Goal: Information Seeking & Learning: Learn about a topic

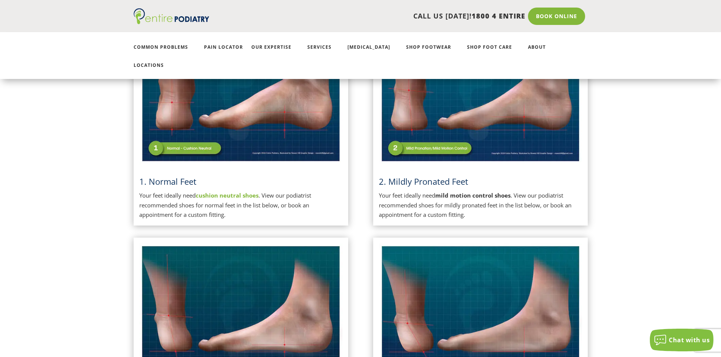
scroll to position [242, 0]
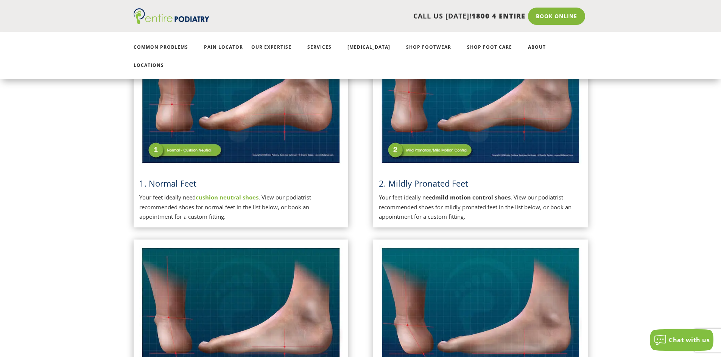
click at [462, 120] on img at bounding box center [480, 94] width 203 height 143
click at [454, 194] on strong "mild motion control shoes" at bounding box center [472, 198] width 75 height 8
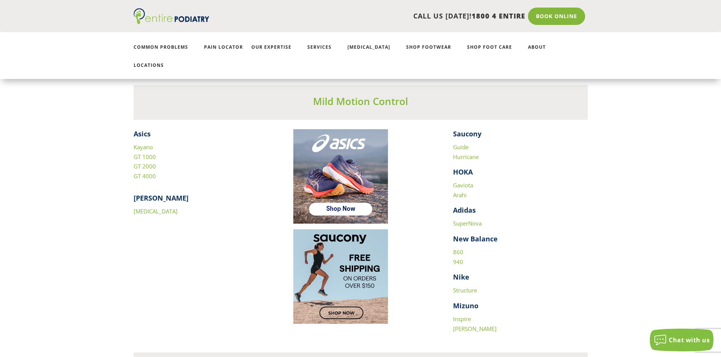
scroll to position [1029, 0]
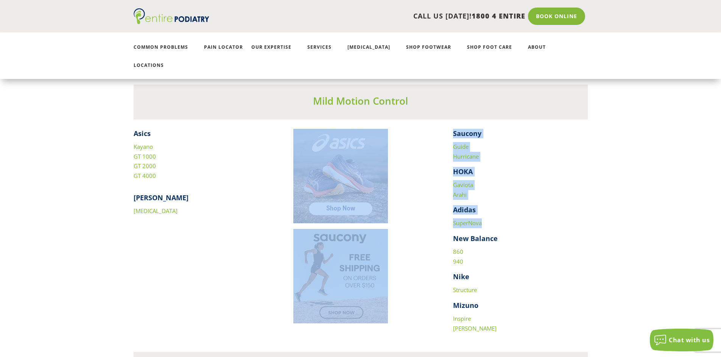
drag, startPoint x: 482, startPoint y: 206, endPoint x: 436, endPoint y: 205, distance: 46.2
click at [436, 205] on div "Asics Kayano GT 1000 GT 2000 GT 4000 [PERSON_NAME] [MEDICAL_DATA] Saucony Guide…" at bounding box center [361, 231] width 454 height 205
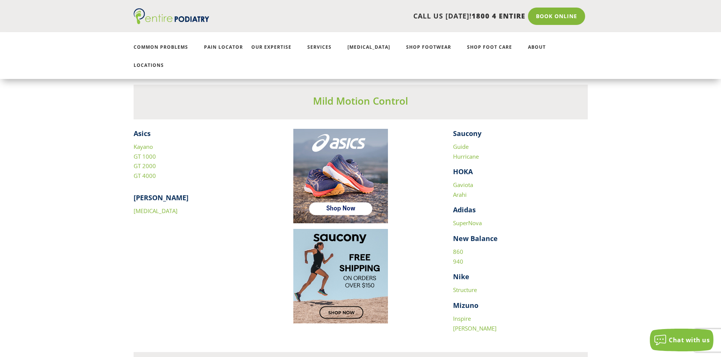
click at [500, 272] on h4 "Nike" at bounding box center [520, 278] width 135 height 13
drag, startPoint x: 484, startPoint y: 273, endPoint x: 451, endPoint y: 275, distance: 33.7
click at [451, 275] on div "Asics Kayano GT 1000 GT 2000 GT 4000 [PERSON_NAME] [MEDICAL_DATA] Saucony Guide…" at bounding box center [361, 231] width 454 height 205
copy link "Structure"
click at [505, 205] on h4 "Adidas" at bounding box center [520, 211] width 135 height 13
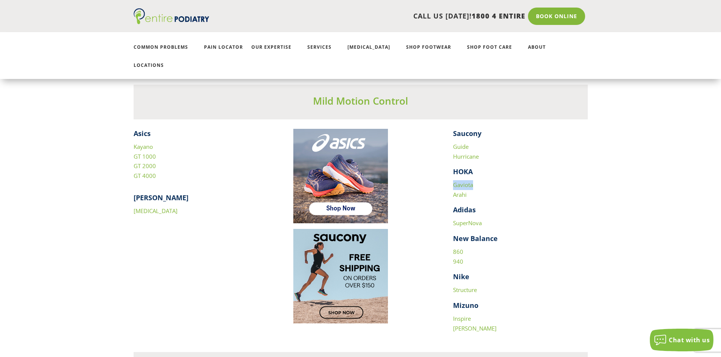
drag, startPoint x: 474, startPoint y: 170, endPoint x: 447, endPoint y: 168, distance: 26.6
click at [447, 168] on div "Asics Kayano GT 1000 GT 2000 GT 4000 [PERSON_NAME] [MEDICAL_DATA] Saucony Guide…" at bounding box center [361, 231] width 454 height 205
copy link "Gaviota"
drag, startPoint x: 452, startPoint y: 176, endPoint x: 446, endPoint y: 177, distance: 6.9
click at [446, 177] on div "Asics Kayano GT 1000 GT 2000 GT 4000 [PERSON_NAME] [MEDICAL_DATA] Saucony Guide…" at bounding box center [361, 231] width 454 height 205
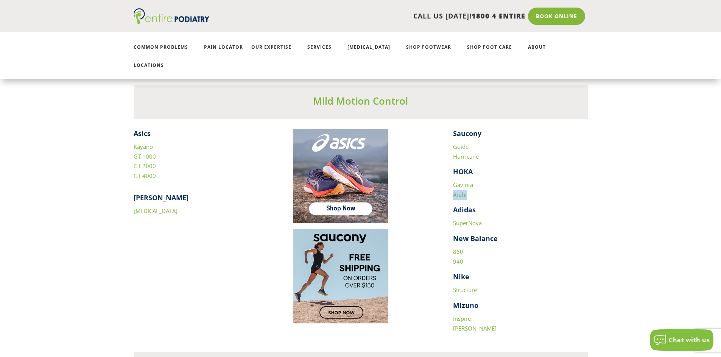
copy link "Arahi"
drag, startPoint x: 465, startPoint y: 129, endPoint x: 446, endPoint y: 126, distance: 19.2
click at [446, 129] on div "Asics Kayano GT 1000 GT 2000 GT 4000 [PERSON_NAME] [MEDICAL_DATA] Saucony Guide…" at bounding box center [361, 231] width 454 height 205
copy link "Guide"
drag, startPoint x: 481, startPoint y: 138, endPoint x: 445, endPoint y: 137, distance: 36.0
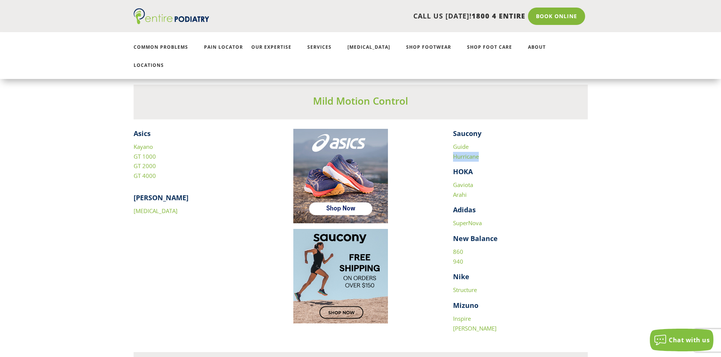
click at [445, 137] on div "Asics Kayano GT 1000 GT 2000 GT 4000 [PERSON_NAME] [MEDICAL_DATA] Saucony Guide…" at bounding box center [361, 231] width 454 height 205
copy link "Hurricane"
click at [496, 186] on p "Gaviota Arahi" at bounding box center [520, 192] width 135 height 25
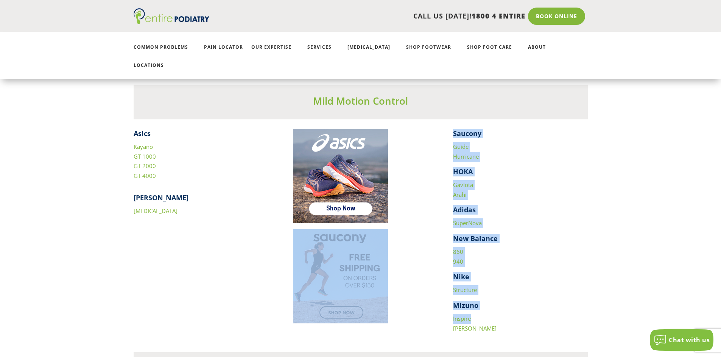
drag, startPoint x: 476, startPoint y: 300, endPoint x: 436, endPoint y: 295, distance: 40.0
click at [436, 295] on div "Asics Kayano GT 1000 GT 2000 GT 4000 [PERSON_NAME] [MEDICAL_DATA] Saucony Guide…" at bounding box center [361, 231] width 454 height 205
click at [486, 314] on p "Inspire [PERSON_NAME]" at bounding box center [520, 323] width 135 height 19
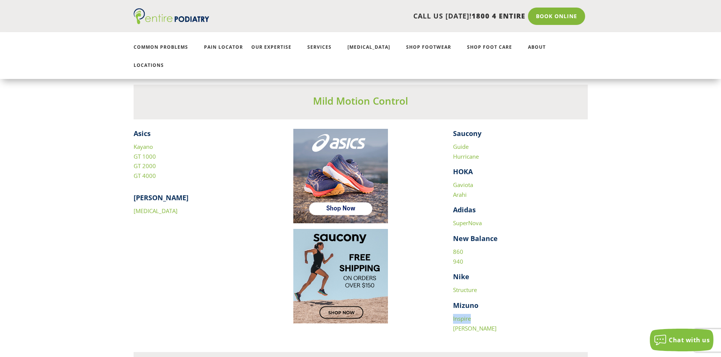
drag, startPoint x: 476, startPoint y: 301, endPoint x: 450, endPoint y: 302, distance: 26.5
click at [450, 302] on div "Asics Kayano GT 1000 GT 2000 GT 4000 [PERSON_NAME] [MEDICAL_DATA] Saucony Guide…" at bounding box center [361, 231] width 454 height 205
copy link "Inspire"
drag, startPoint x: 475, startPoint y: 310, endPoint x: 453, endPoint y: 295, distance: 27.5
click at [449, 313] on div "Asics Kayano GT 1000 GT 2000 GT 4000 [PERSON_NAME] [MEDICAL_DATA] Saucony Guide…" at bounding box center [361, 231] width 454 height 205
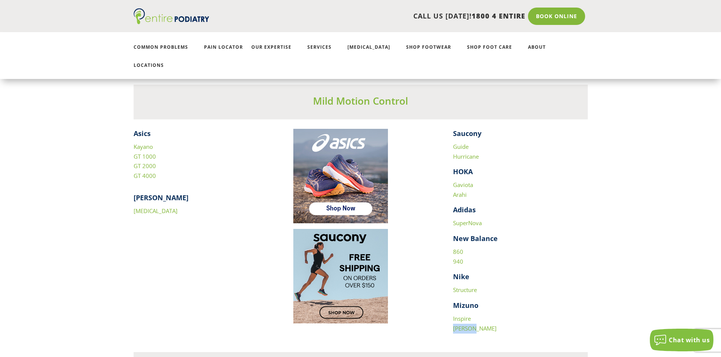
copy link "[PERSON_NAME]"
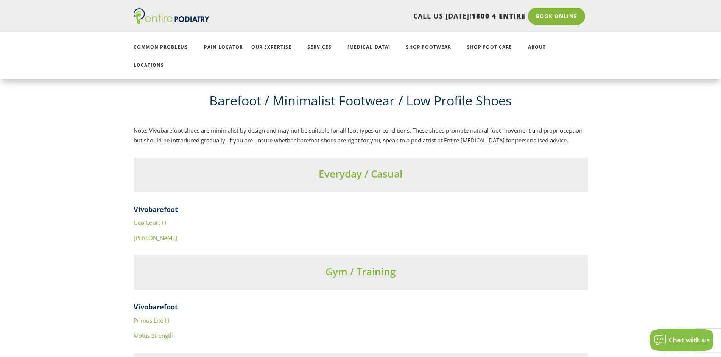
scroll to position [2620, 0]
